Goal: Transaction & Acquisition: Purchase product/service

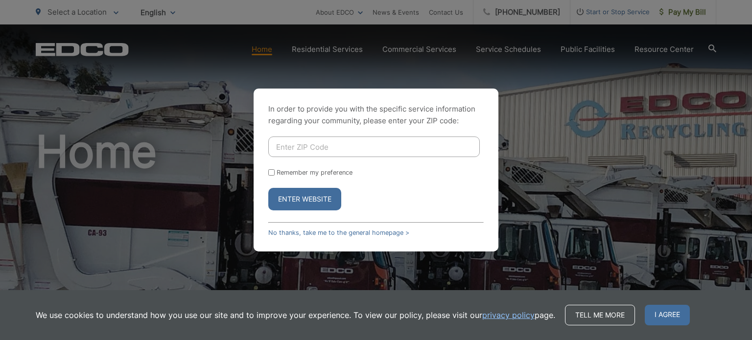
click at [281, 147] on input "Enter ZIP Code" at bounding box center [373, 147] width 211 height 21
type input "91950"
click at [272, 173] on input "Remember my preference" at bounding box center [271, 172] width 6 height 6
checkbox input "true"
drag, startPoint x: 301, startPoint y: 203, endPoint x: 286, endPoint y: 190, distance: 19.5
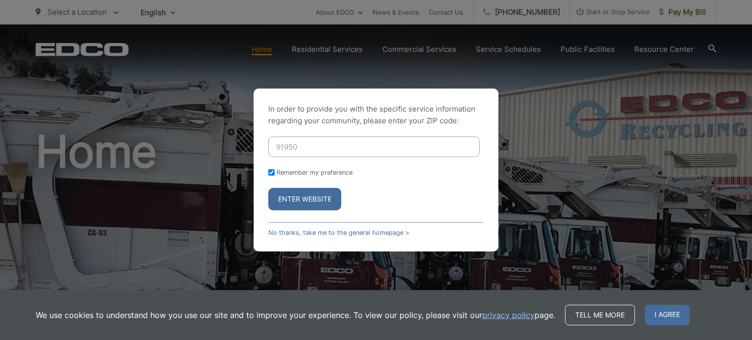
click at [286, 190] on button "Enter Website" at bounding box center [304, 199] width 73 height 23
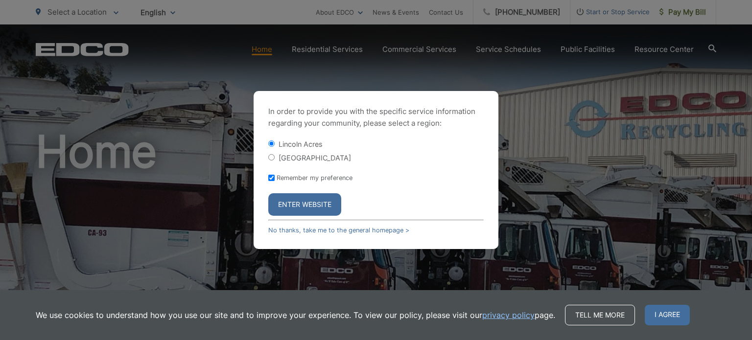
click at [295, 204] on button "Enter Website" at bounding box center [304, 204] width 73 height 23
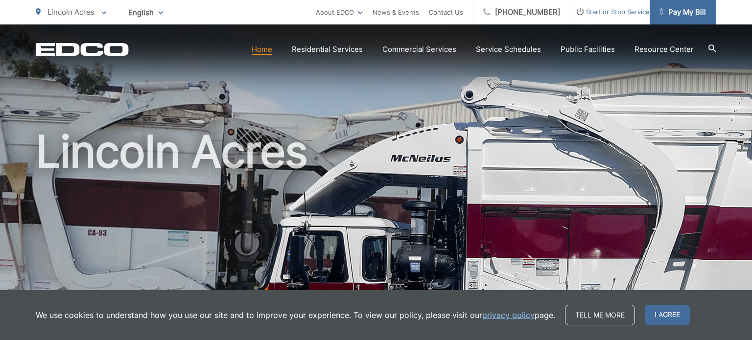
click at [672, 8] on span "Pay My Bill" at bounding box center [682, 12] width 47 height 12
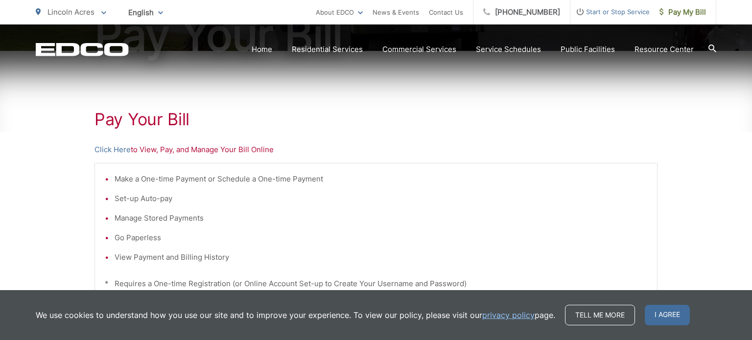
scroll to position [144, 0]
click at [113, 152] on link "Click Here" at bounding box center [112, 150] width 36 height 12
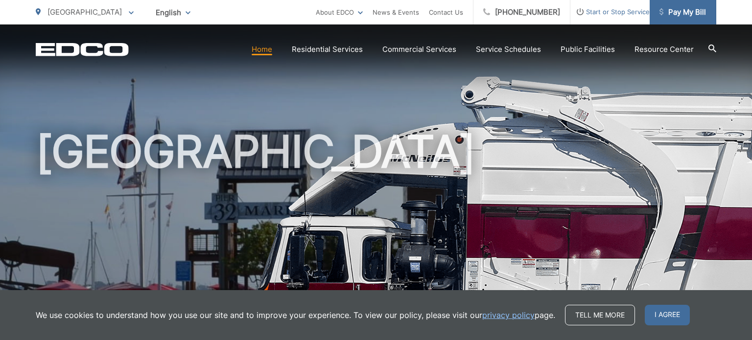
click at [685, 11] on span "Pay My Bill" at bounding box center [682, 12] width 47 height 12
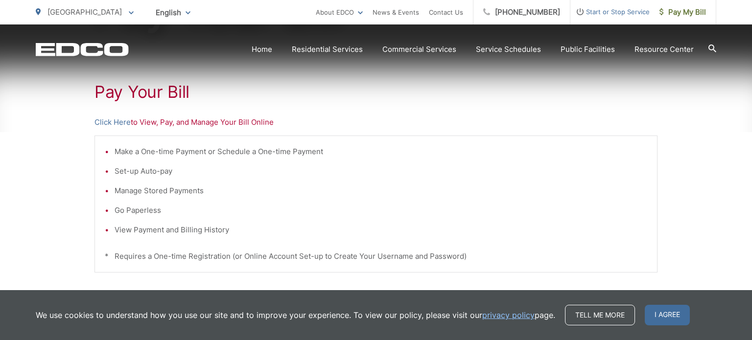
scroll to position [175, 0]
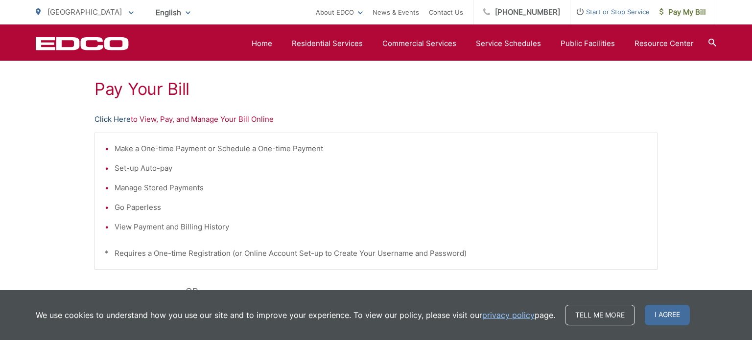
click at [112, 117] on link "Click Here" at bounding box center [112, 120] width 36 height 12
